Goal: Transaction & Acquisition: Register for event/course

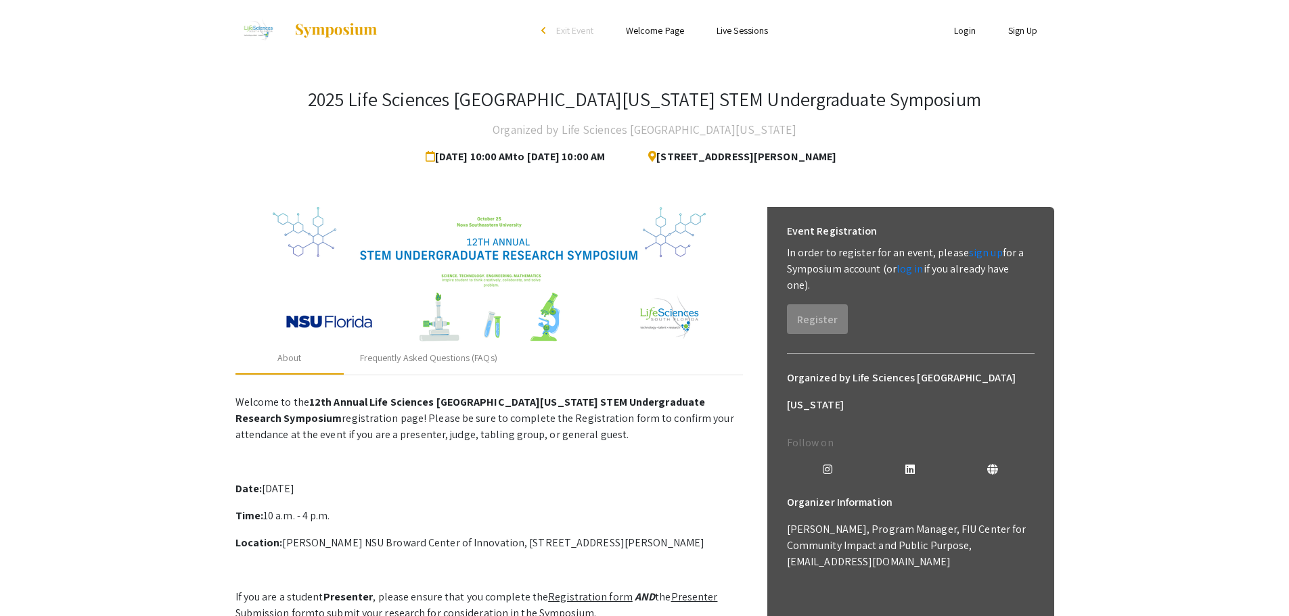
click at [960, 141] on div "2025 Life Sciences South Florida STEM Undergraduate Symposium Organized by Life…" at bounding box center [644, 129] width 818 height 83
click at [942, 150] on div "2025 Life Sciences South Florida STEM Undergraduate Symposium Organized by Life…" at bounding box center [644, 129] width 818 height 83
click at [731, 319] on div at bounding box center [488, 274] width 507 height 135
click at [970, 257] on link "sign up" at bounding box center [986, 253] width 34 height 14
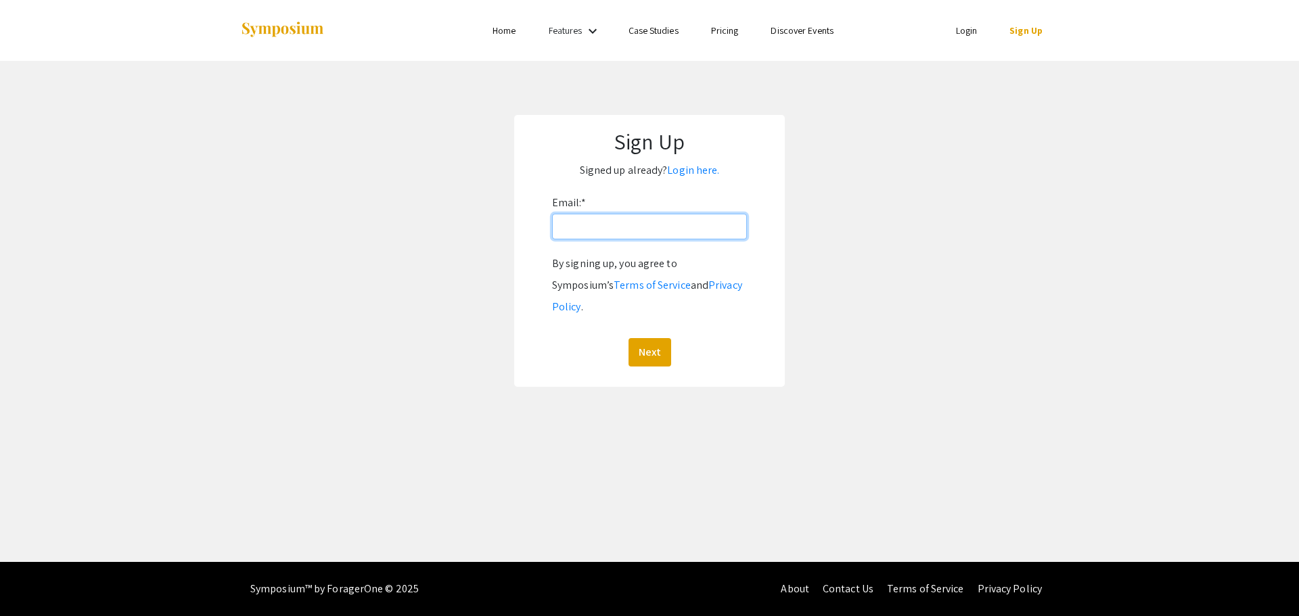
click at [661, 226] on input "Email: *" at bounding box center [649, 227] width 195 height 26
type input "djdhruvjapa@gmail.com"
click at [638, 315] on div "By signing up, you agree to Symposium’s Terms of Service and Privacy Policy . N…" at bounding box center [649, 310] width 195 height 114
click at [649, 338] on button "Next" at bounding box center [649, 352] width 43 height 28
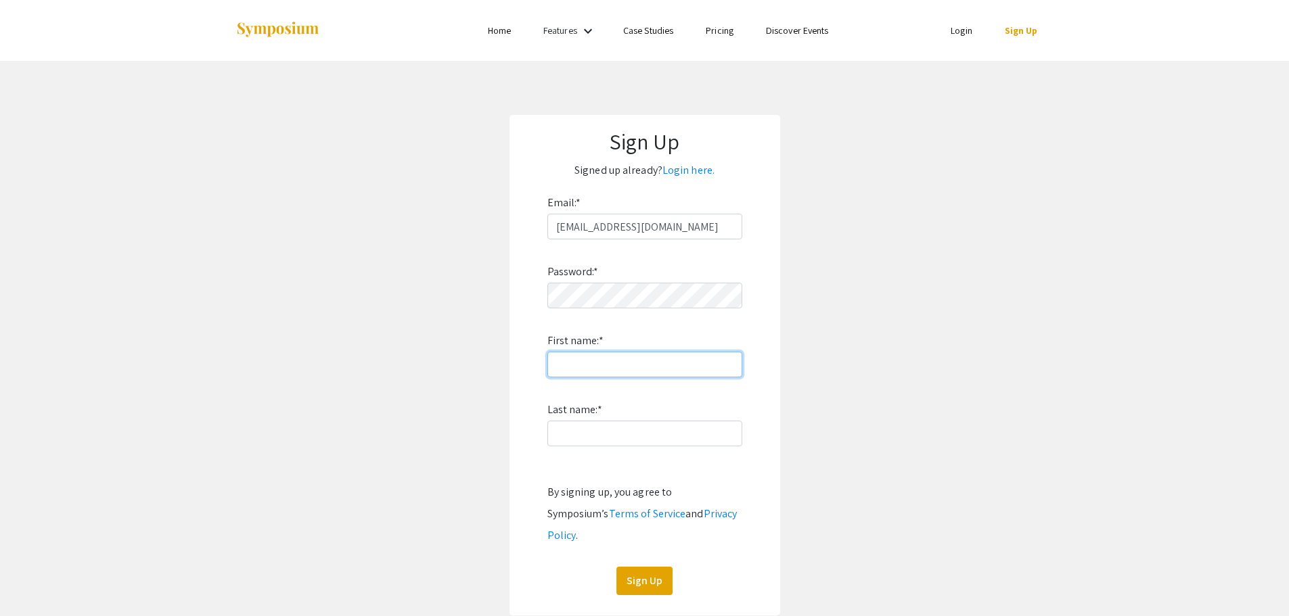
click at [601, 366] on input "First name: *" at bounding box center [644, 365] width 195 height 26
type input "Dhruv"
click at [594, 438] on input "Last name: *" at bounding box center [644, 434] width 195 height 26
type input "Japa"
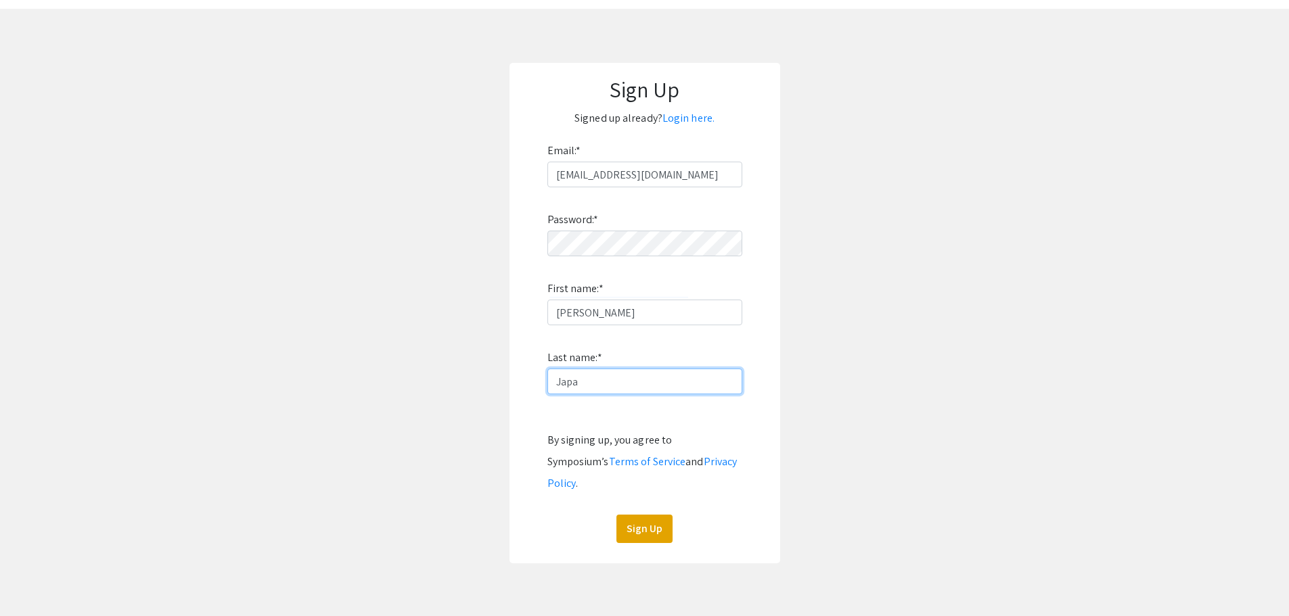
scroll to position [68, 0]
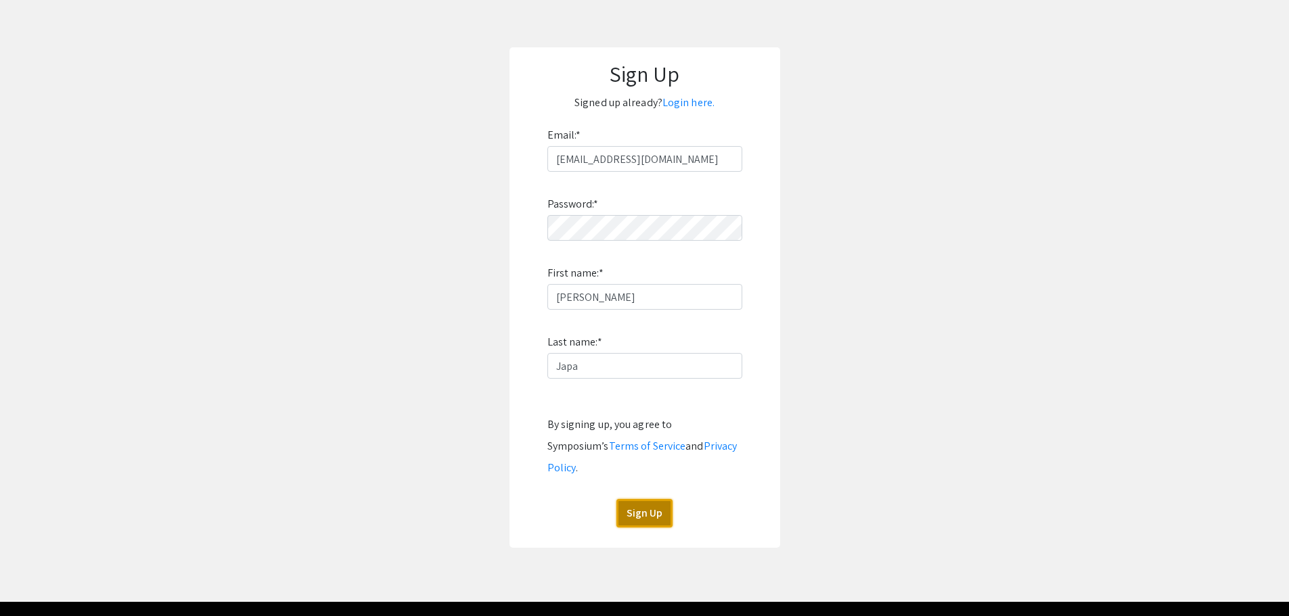
click at [650, 499] on button "Sign Up" at bounding box center [644, 513] width 56 height 28
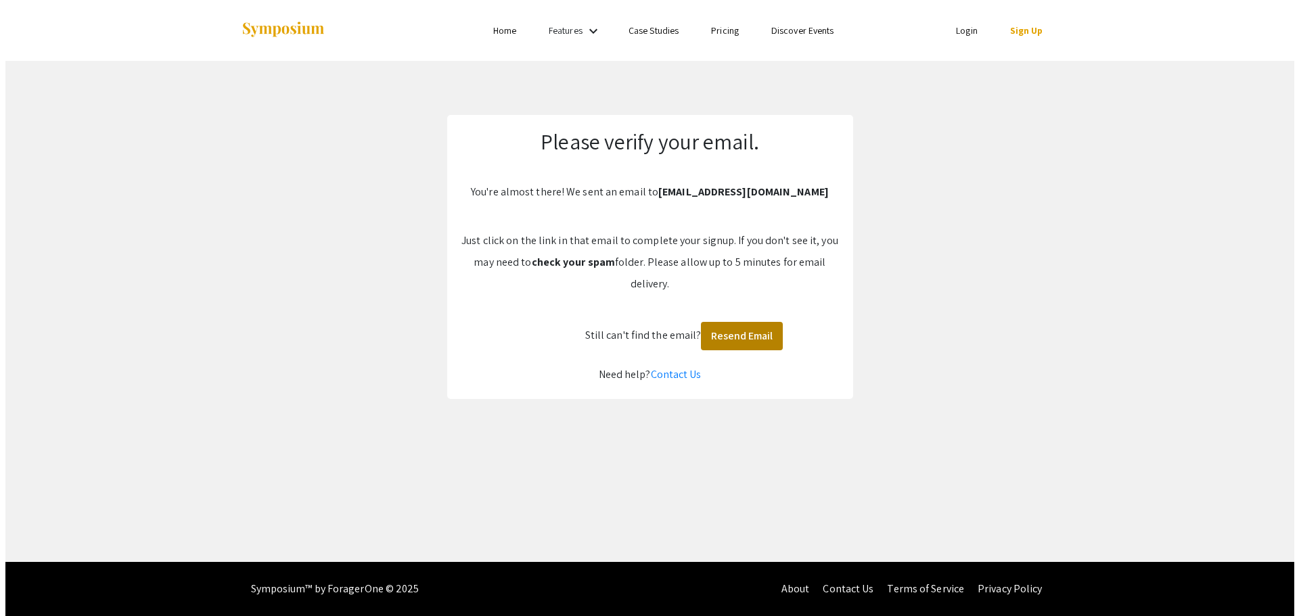
scroll to position [0, 0]
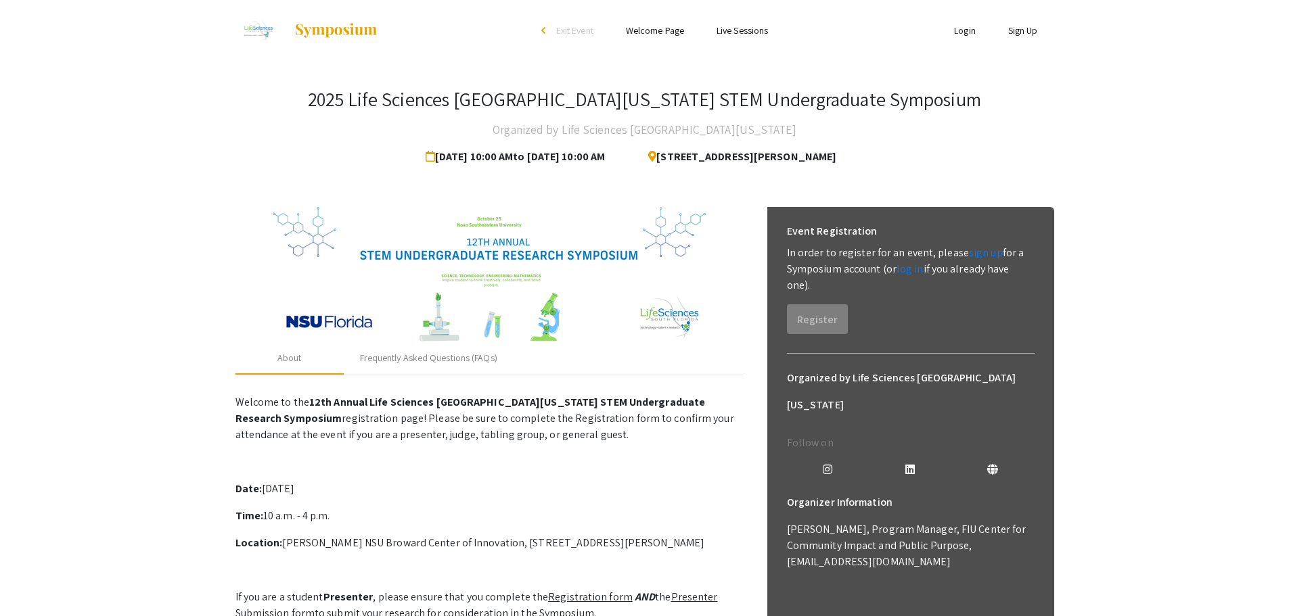
drag, startPoint x: 904, startPoint y: 269, endPoint x: 963, endPoint y: 32, distance: 243.9
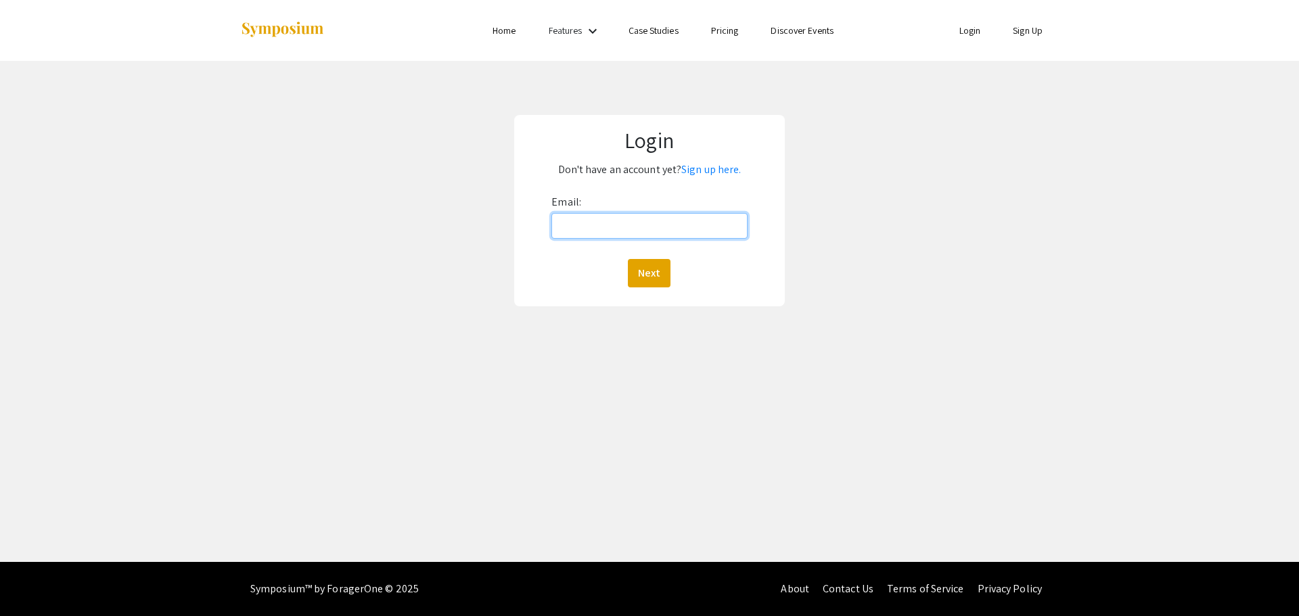
click at [678, 218] on input "Email:" at bounding box center [648, 226] width 195 height 26
type input "djdhruvjapa@gmail.com"
click at [651, 273] on button "Next" at bounding box center [649, 273] width 43 height 28
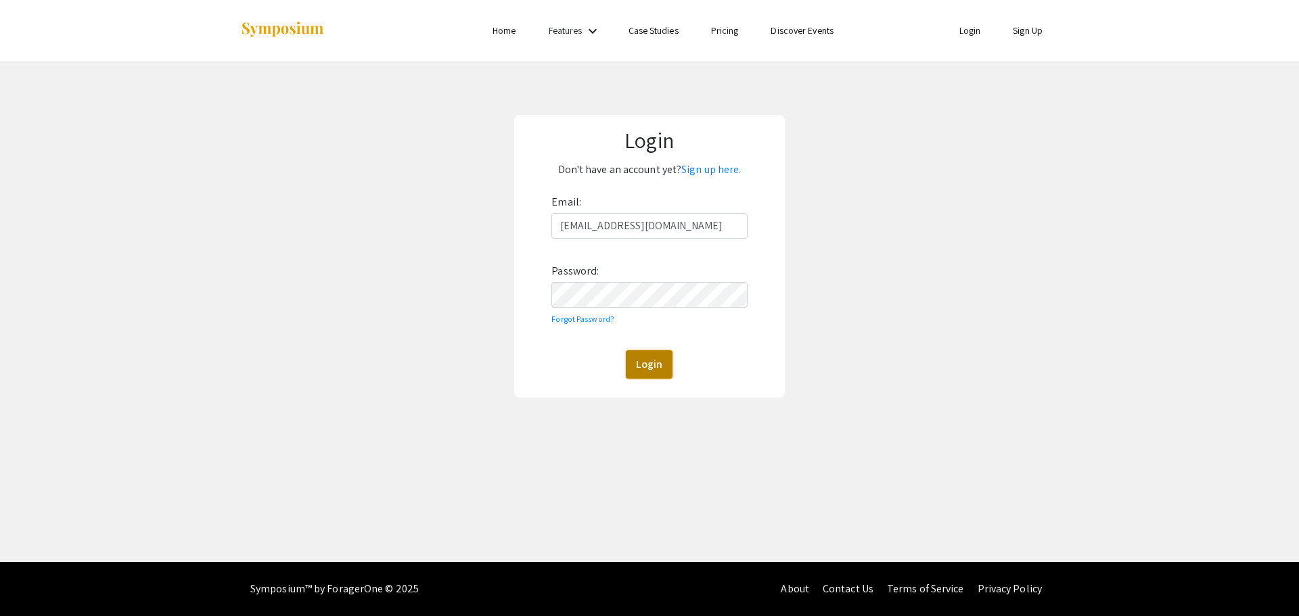
click at [661, 359] on button "Login" at bounding box center [649, 364] width 47 height 28
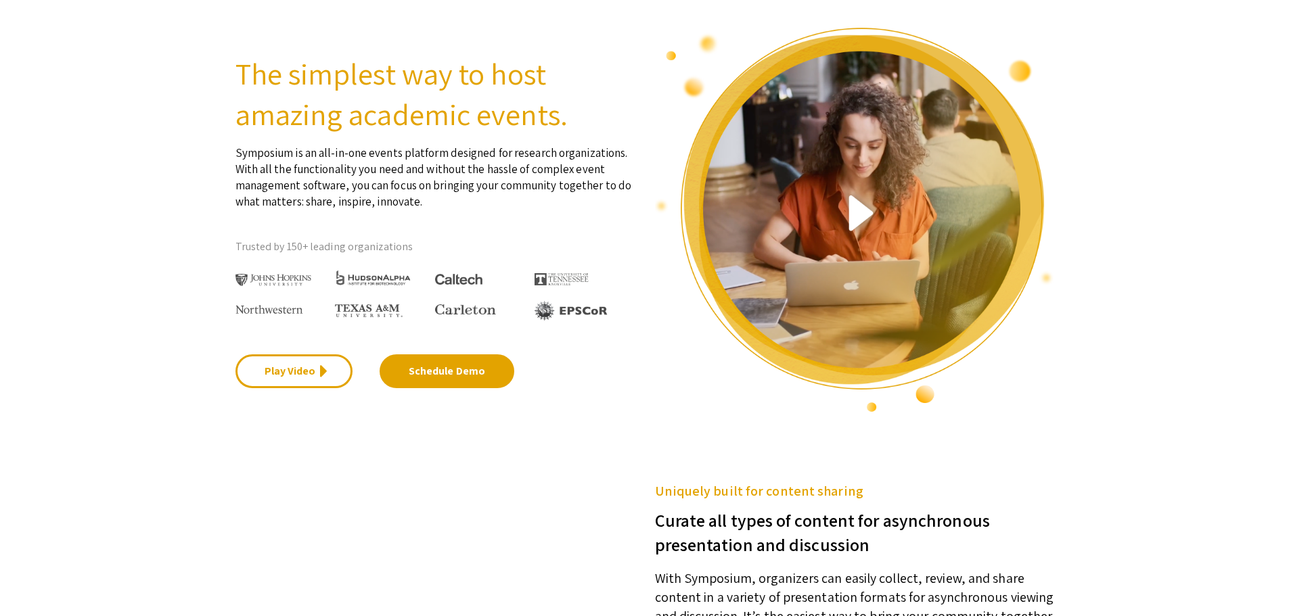
scroll to position [68, 0]
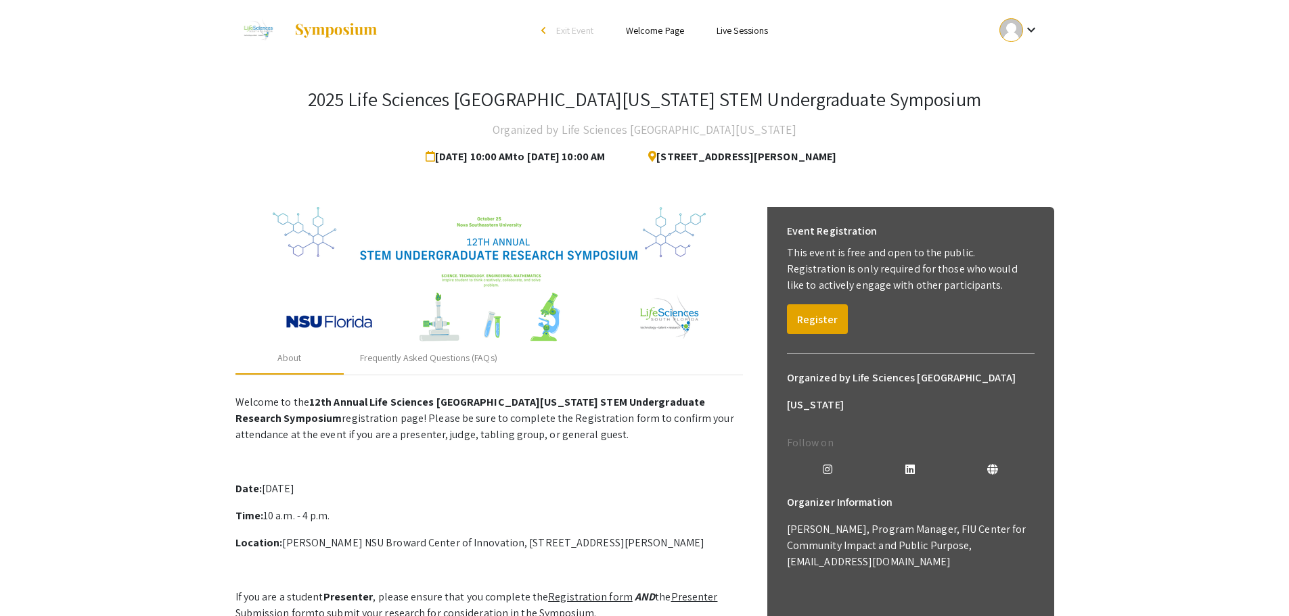
click at [1029, 26] on mat-icon "keyboard_arrow_down" at bounding box center [1031, 30] width 16 height 16
click at [1017, 65] on button "My Account" at bounding box center [1026, 67] width 83 height 32
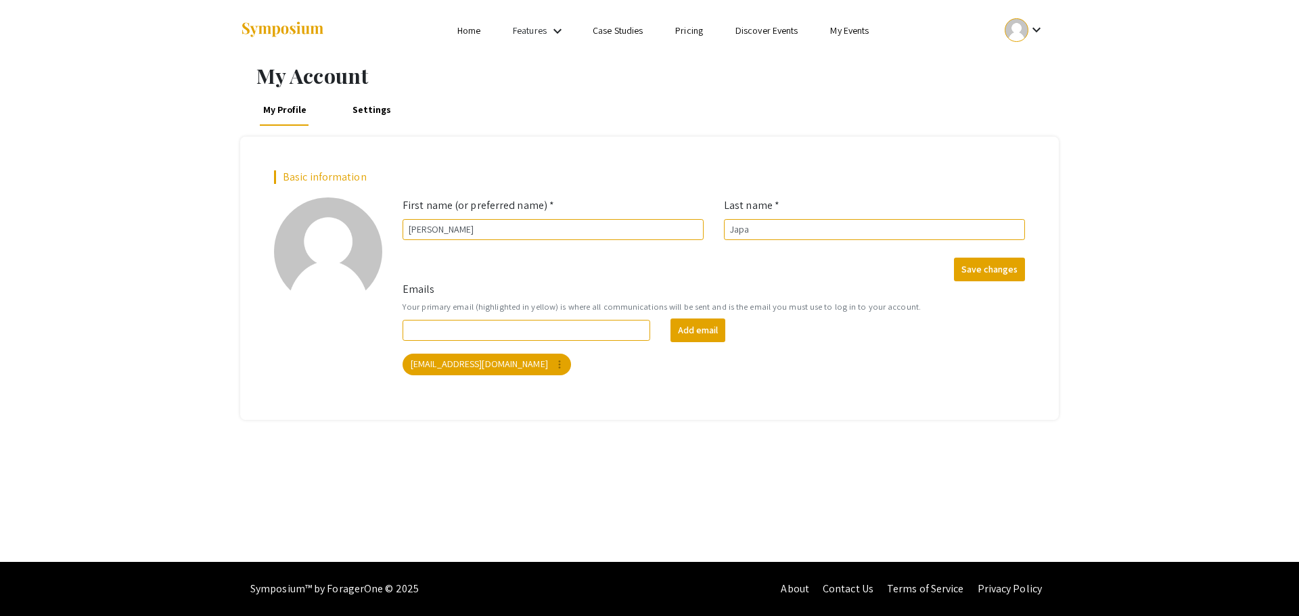
click at [584, 317] on form "Emails Your primary email (highlighted in yellow) is where all communications w…" at bounding box center [713, 328] width 643 height 94
click at [500, 367] on mat-chip "djdhruvjapa@gmail.com more_vert" at bounding box center [486, 365] width 168 height 22
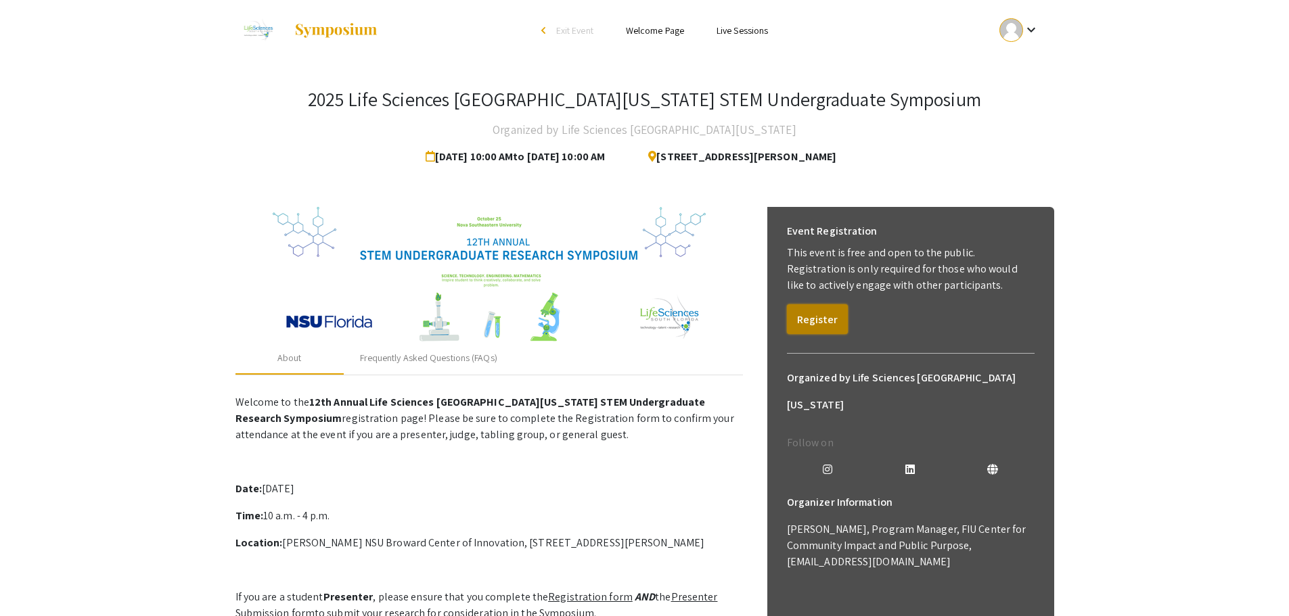
click at [831, 321] on button "Register" at bounding box center [817, 319] width 61 height 30
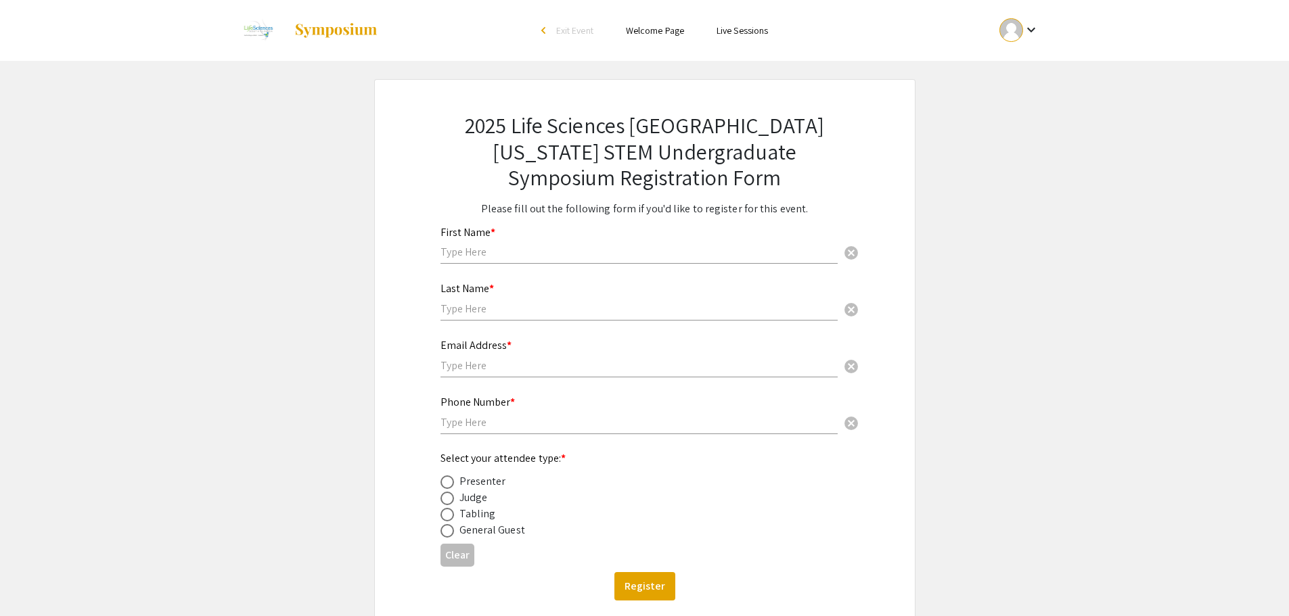
click at [538, 251] on input "text" at bounding box center [638, 252] width 397 height 14
type input "Dhruv"
click at [522, 303] on input "text" at bounding box center [638, 309] width 397 height 14
type input "Japa"
click at [457, 365] on input "text" at bounding box center [638, 365] width 397 height 14
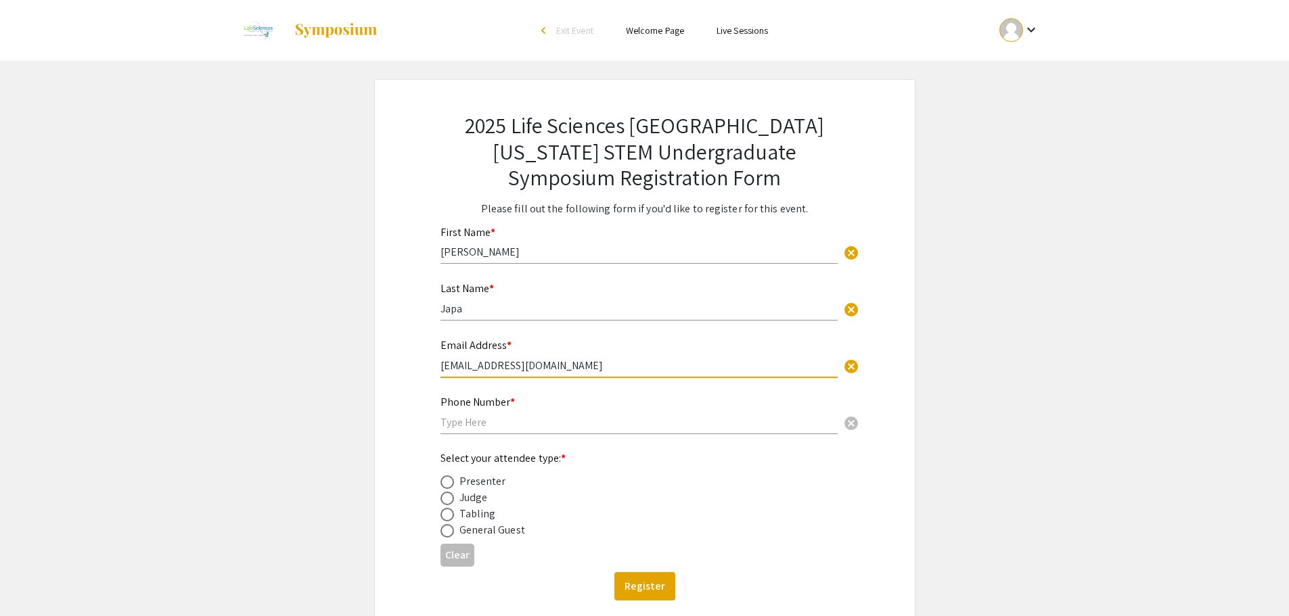
type input "djdhruvjapa@gmail.com"
click at [512, 433] on div "Phone Number * cancel" at bounding box center [638, 408] width 397 height 51
click at [516, 425] on input "text" at bounding box center [638, 422] width 397 height 14
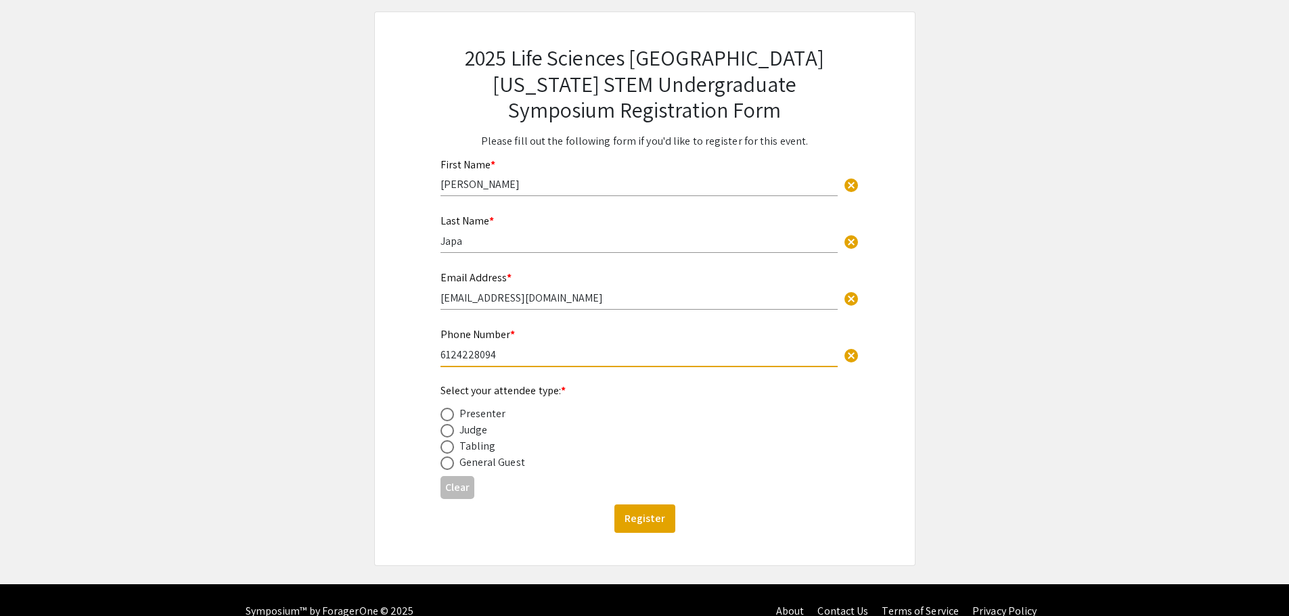
type input "6124228094"
click at [452, 456] on mat-radio-button at bounding box center [449, 463] width 19 height 16
click at [450, 464] on span at bounding box center [447, 464] width 14 height 14
click at [450, 464] on input "radio" at bounding box center [447, 464] width 14 height 14
radio input "true"
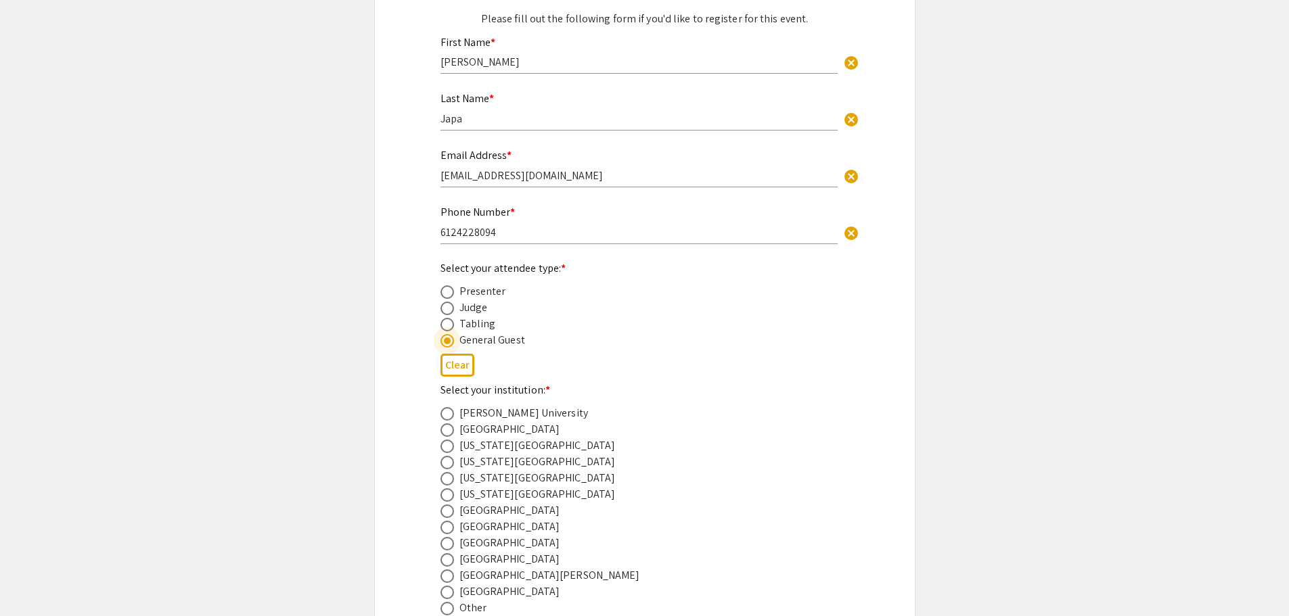
scroll to position [271, 0]
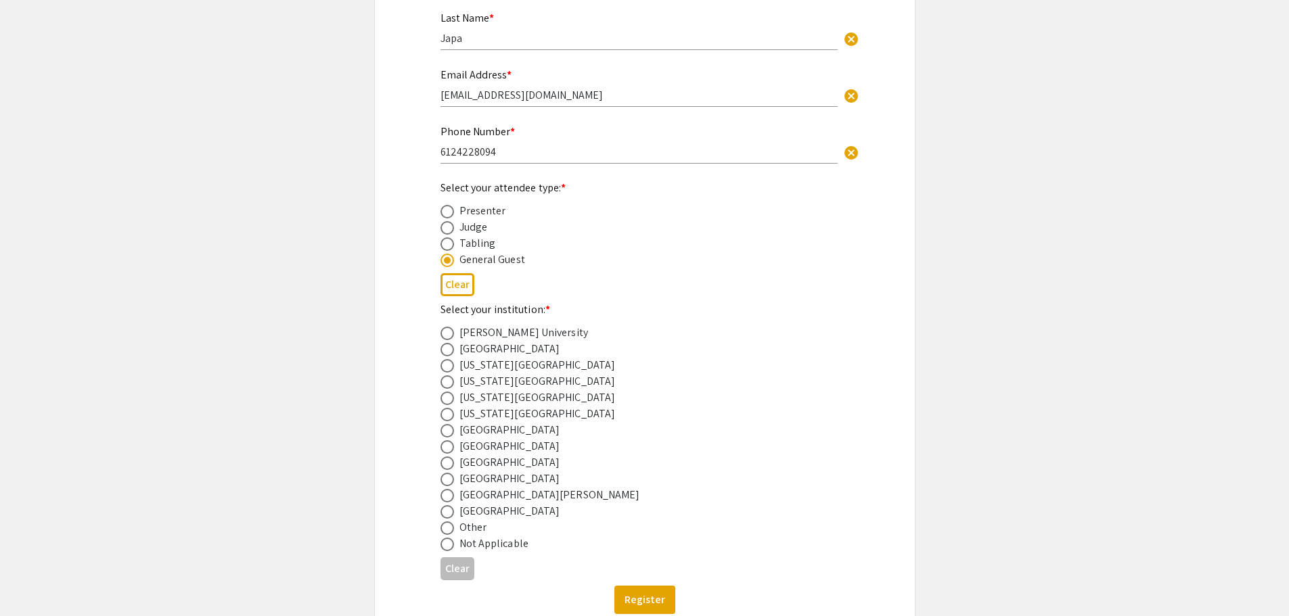
click at [509, 463] on div "Nova Southeastern University" at bounding box center [509, 463] width 101 height 16
click at [446, 463] on span at bounding box center [446, 463] width 0 height 0
click at [447, 463] on input "radio" at bounding box center [447, 464] width 14 height 14
radio input "true"
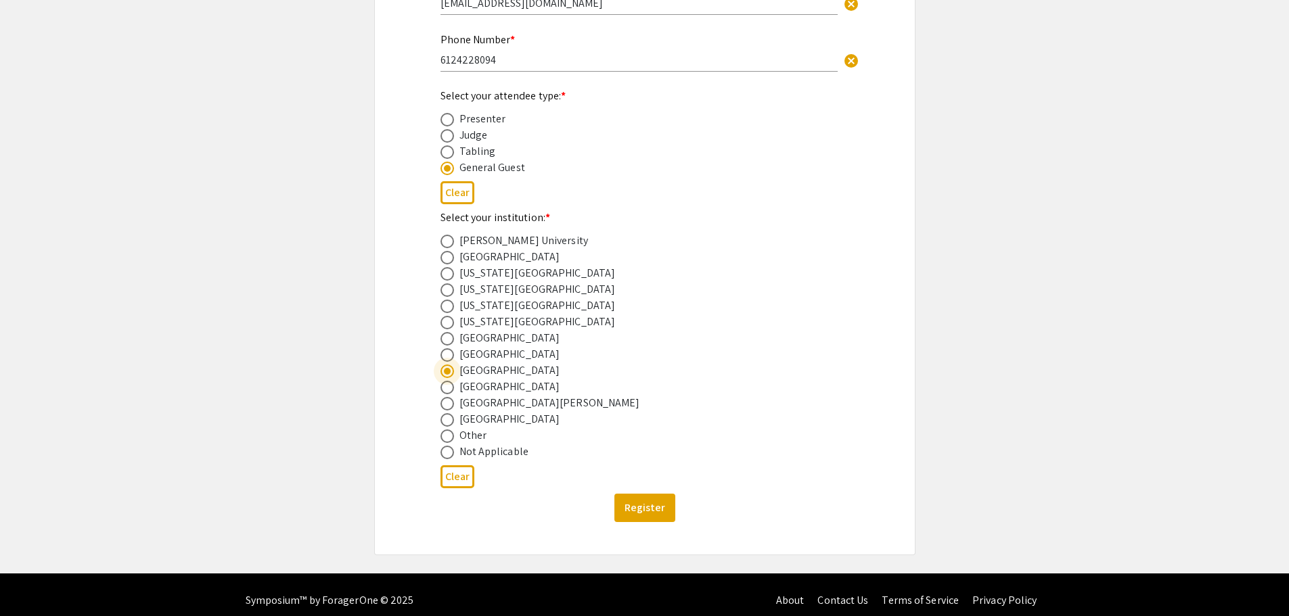
scroll to position [374, 0]
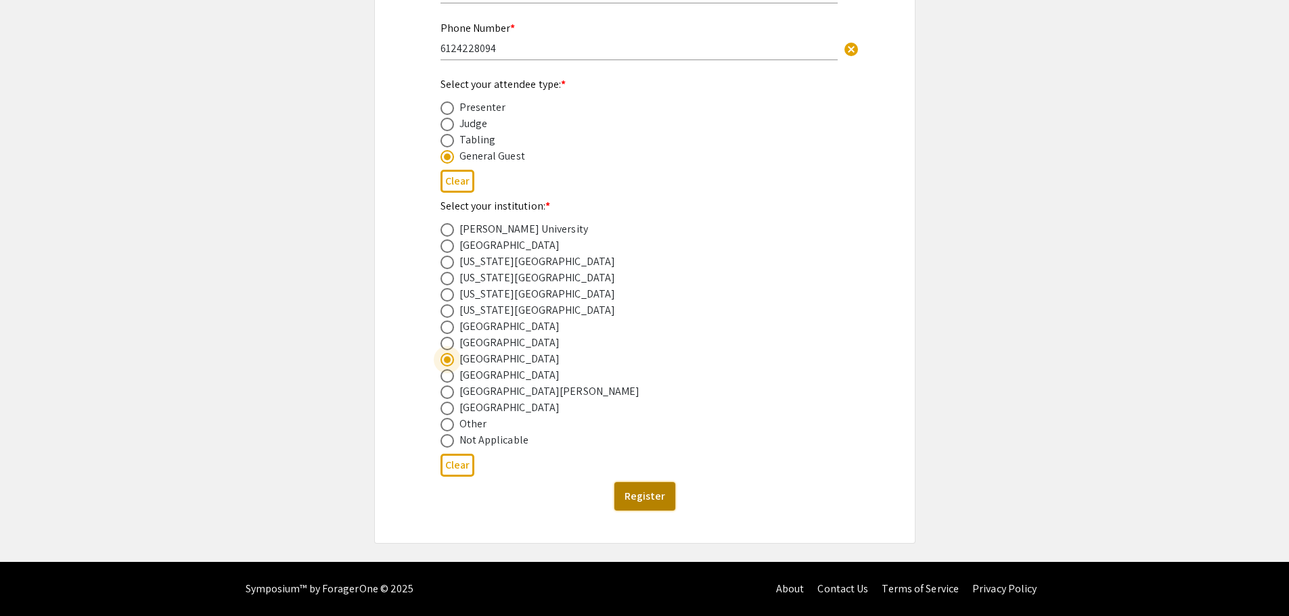
click at [641, 491] on button "Register" at bounding box center [644, 496] width 61 height 28
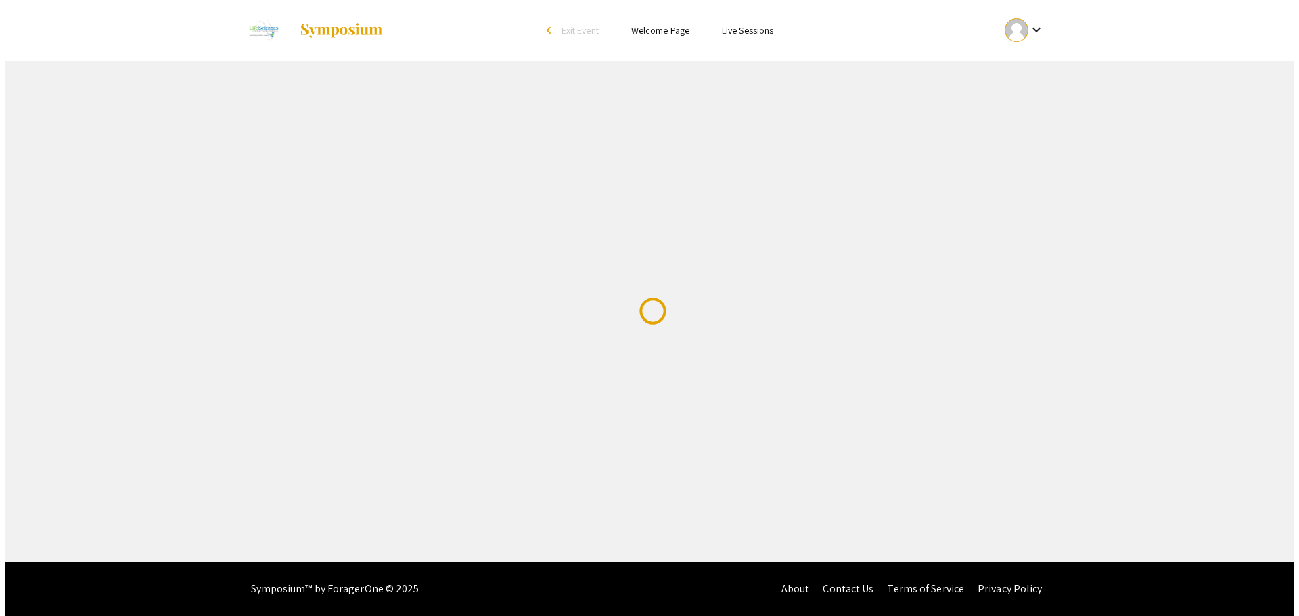
scroll to position [0, 0]
